Goal: Task Accomplishment & Management: Manage account settings

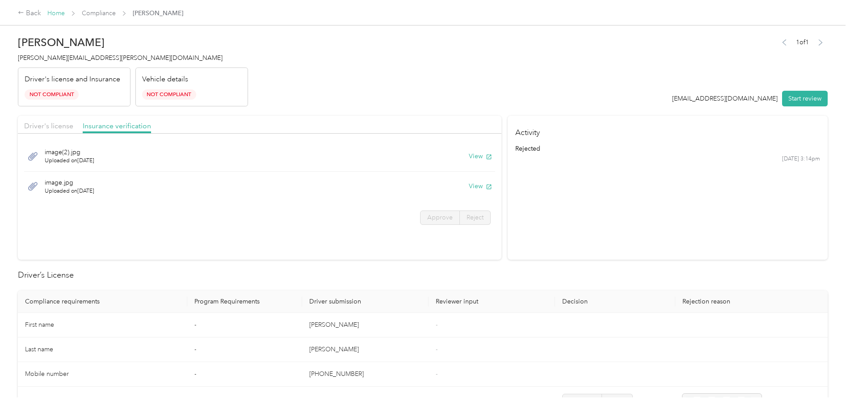
click at [57, 17] on link "Home" at bounding box center [55, 13] width 17 height 8
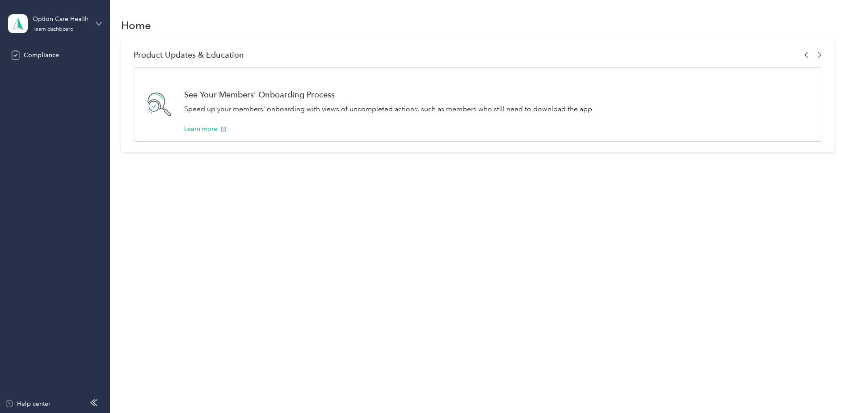
click at [101, 23] on icon at bounding box center [98, 23] width 5 height 3
click at [76, 100] on div "You’re signed in as [EMAIL_ADDRESS][DOMAIN_NAME] Team dashboard Log out" at bounding box center [102, 72] width 188 height 71
click at [98, 23] on icon at bounding box center [99, 24] width 6 height 6
click at [45, 95] on div "Log out" at bounding box center [33, 93] width 34 height 9
